Goal: Transaction & Acquisition: Purchase product/service

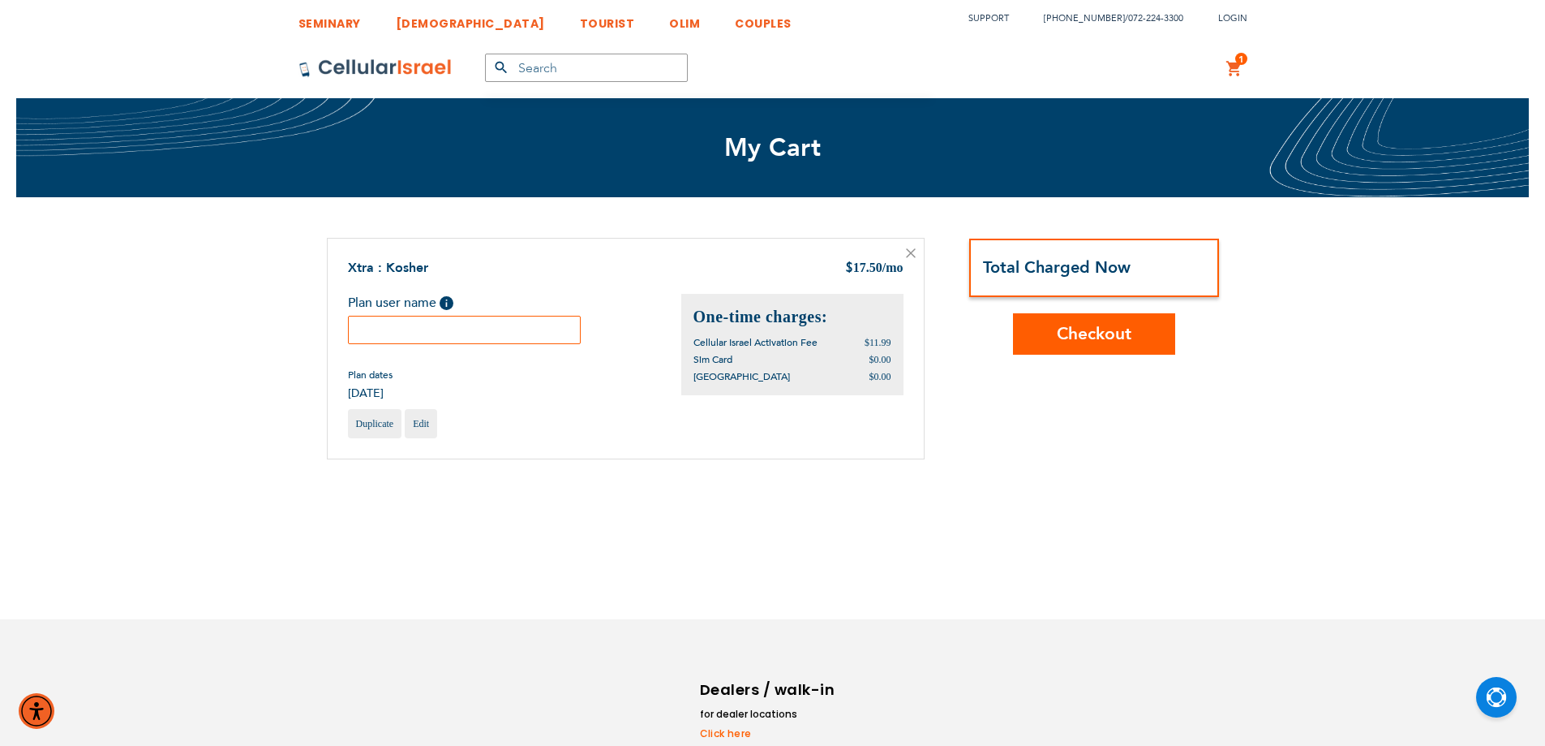
click at [521, 324] on input "text" at bounding box center [465, 330] width 234 height 28
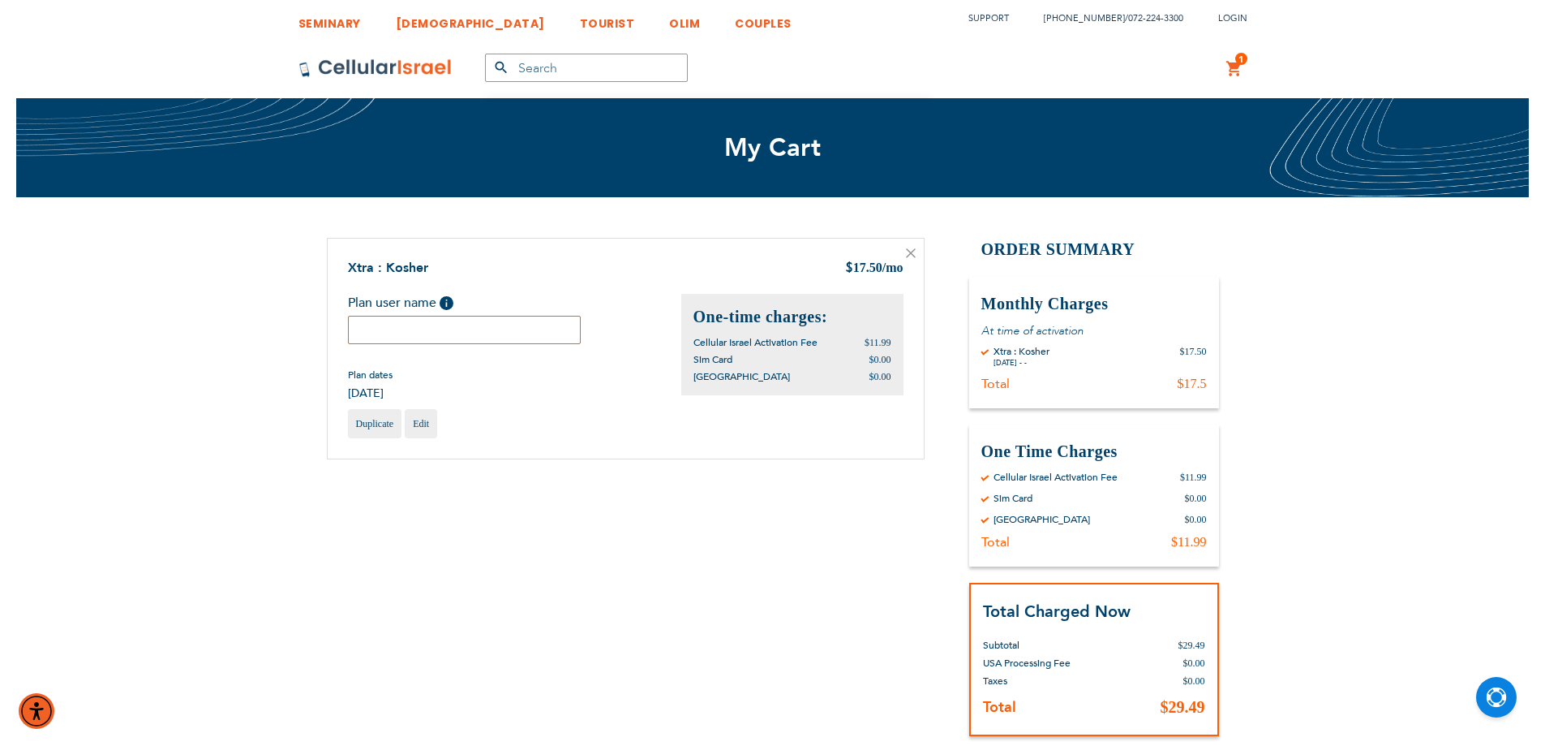
type input "t"
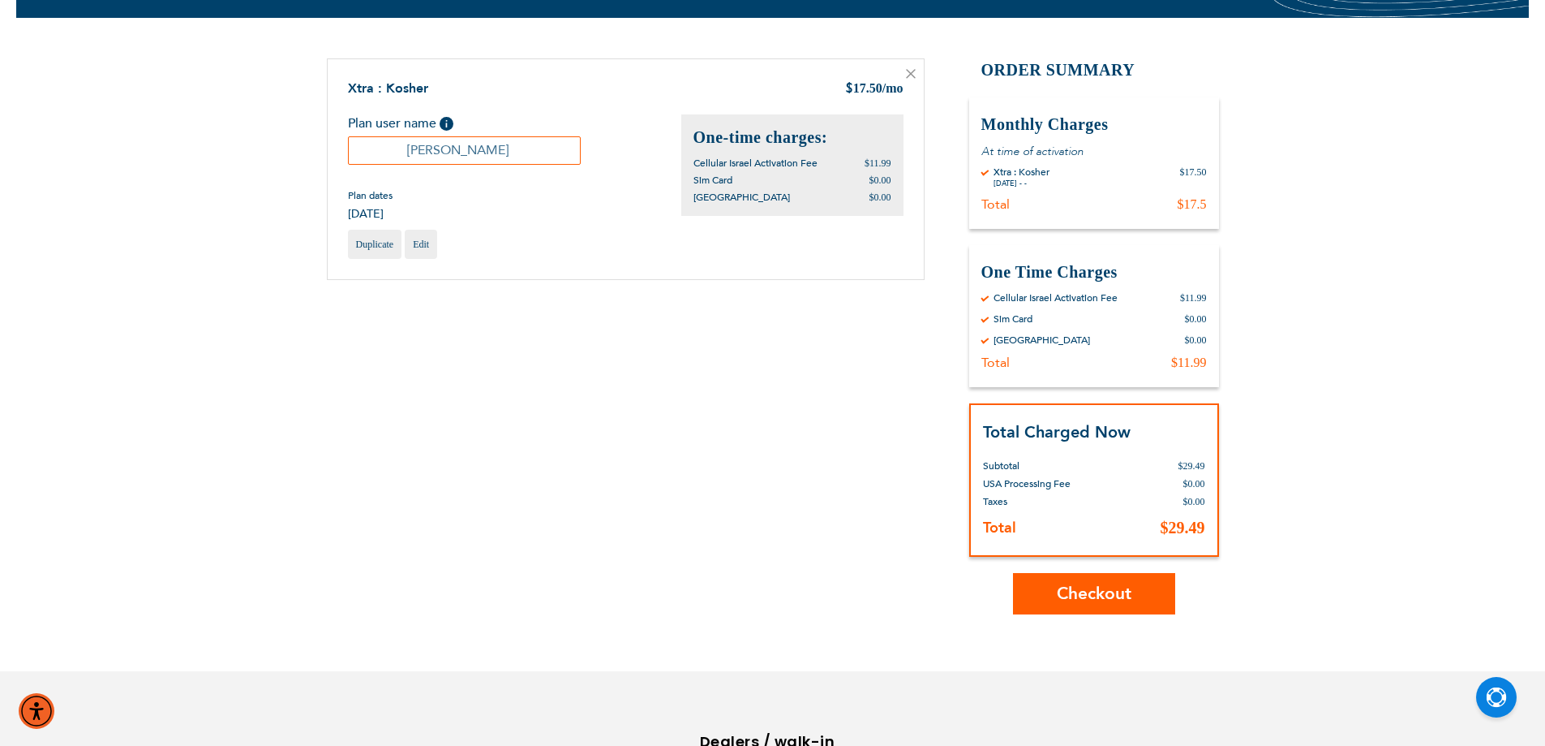
scroll to position [318, 0]
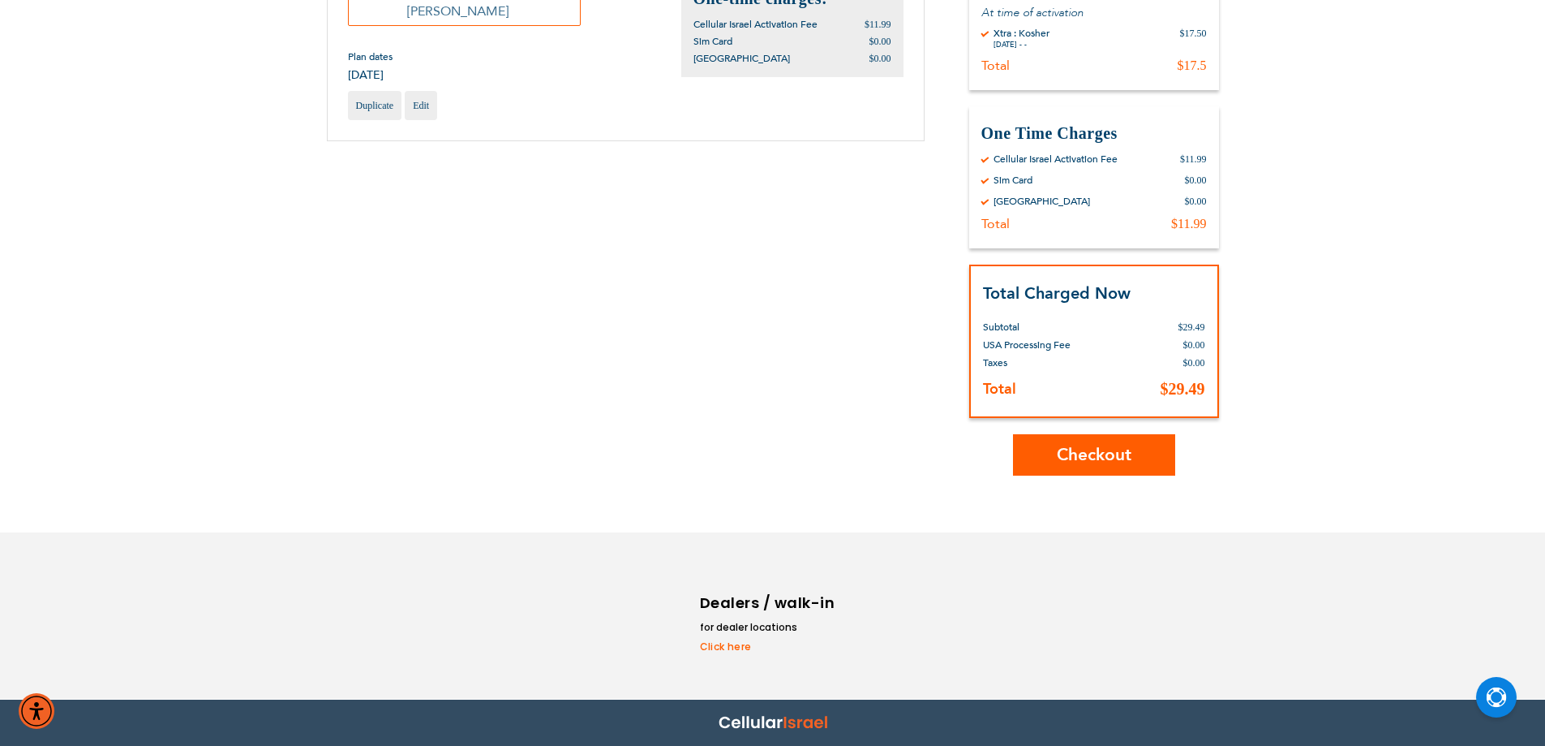
type input "אהרון"
click at [1029, 471] on button "Checkout" at bounding box center [1094, 454] width 162 height 41
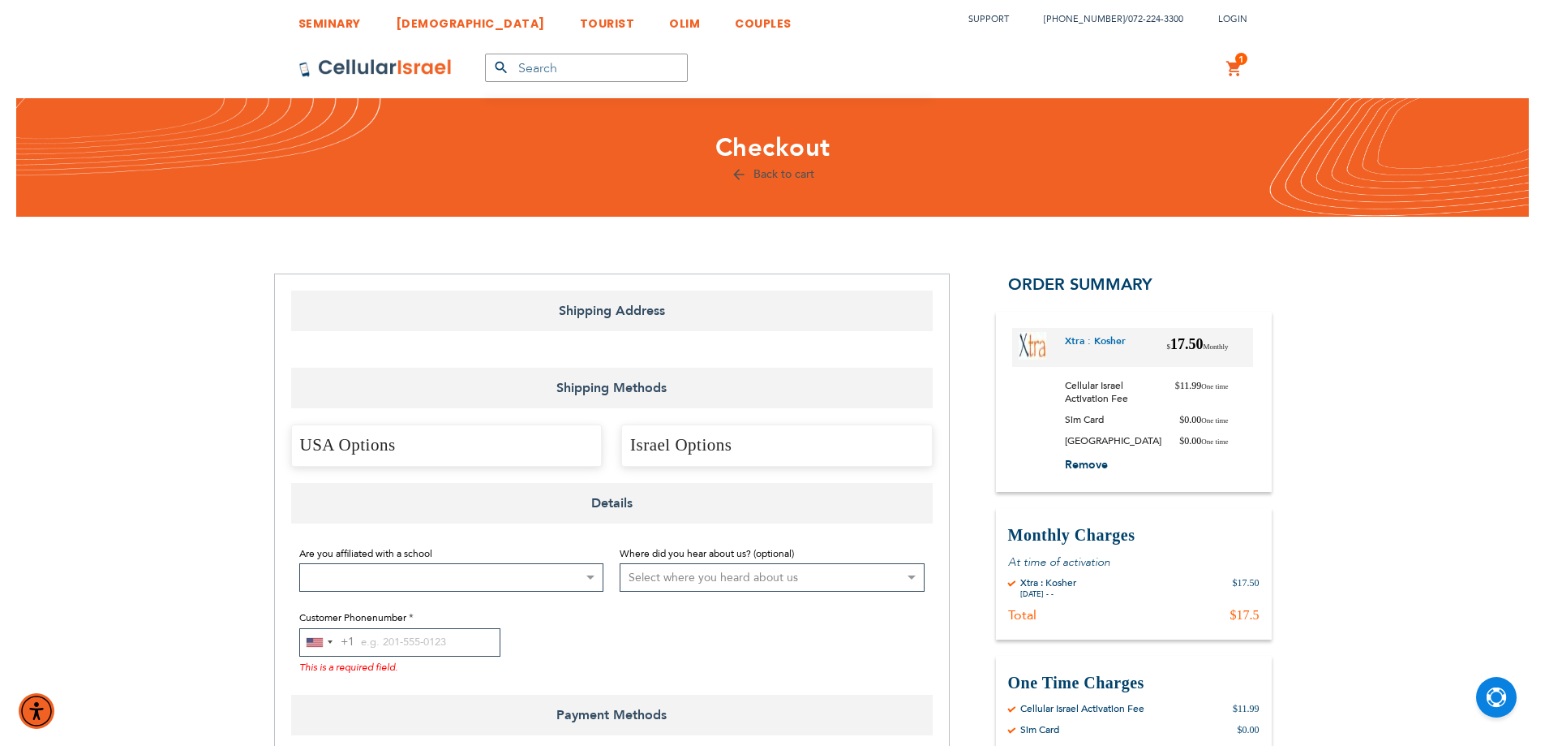
select select "US"
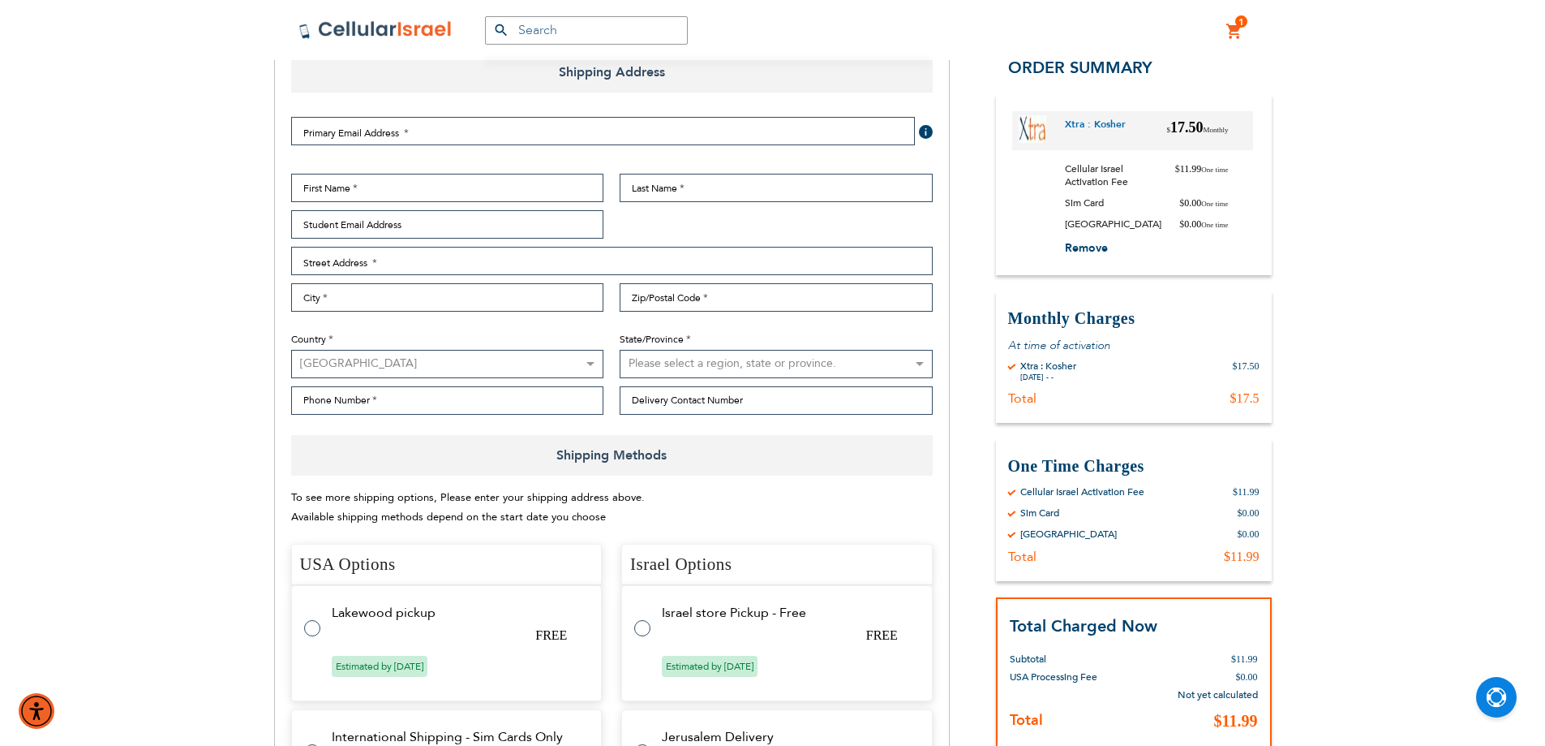
scroll to position [243, 0]
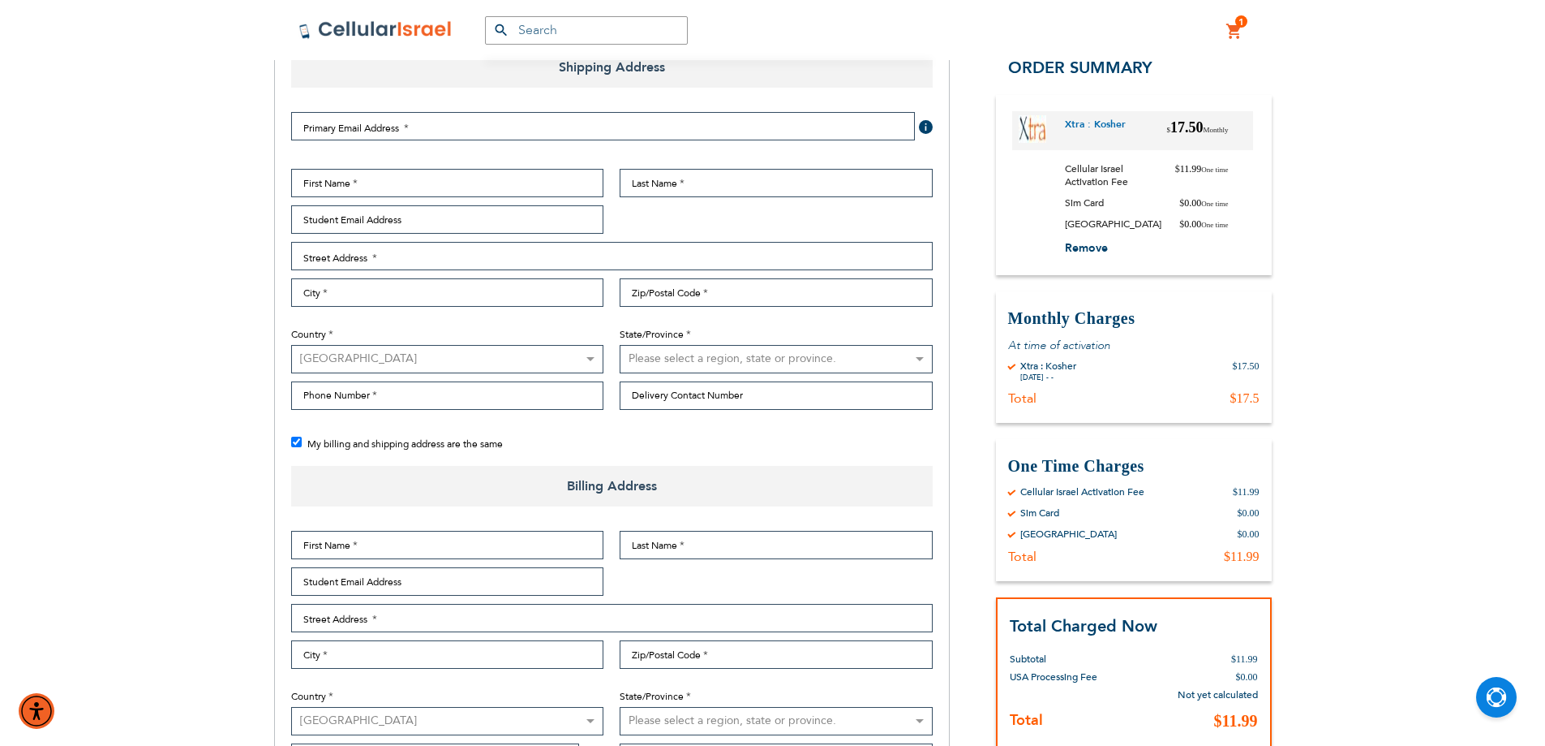
checkbox input "true"
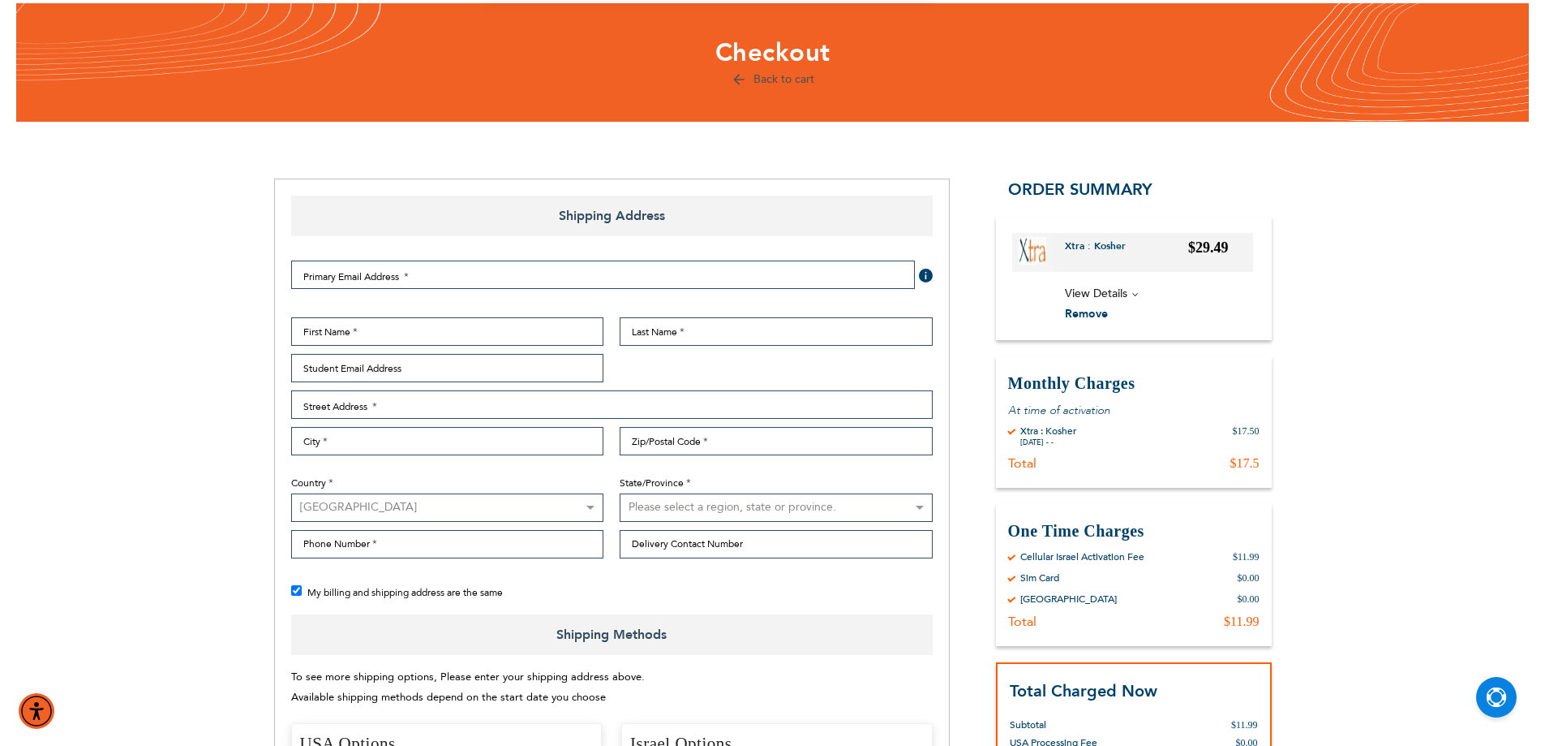
scroll to position [0, 0]
